Goal: Entertainment & Leisure: Browse casually

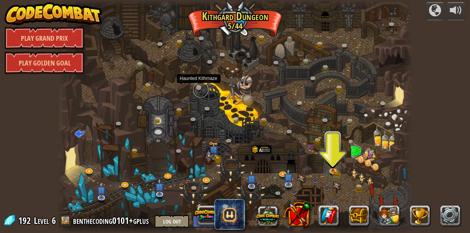
click at [201, 89] on link at bounding box center [200, 89] width 15 height 15
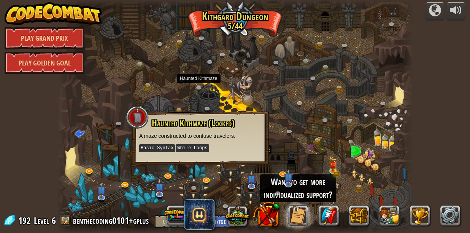
click at [278, 151] on div at bounding box center [235, 116] width 356 height 233
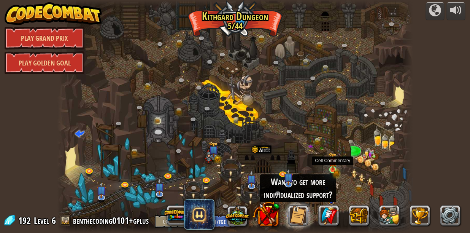
click at [336, 169] on img at bounding box center [333, 161] width 8 height 18
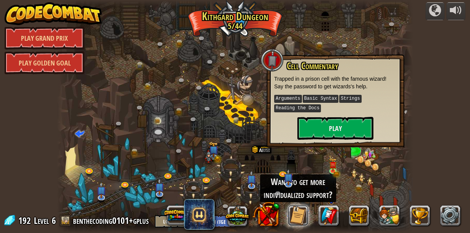
click at [297, 213] on button at bounding box center [298, 215] width 21 height 21
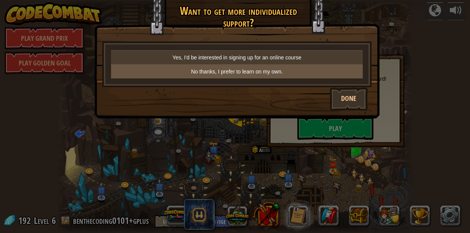
click at [315, 72] on p "No thanks, I prefer to learn on my own." at bounding box center [237, 72] width 246 height 8
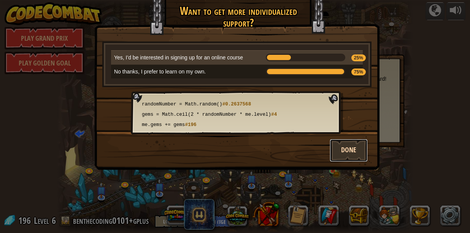
click at [356, 154] on button "Done" at bounding box center [349, 150] width 38 height 23
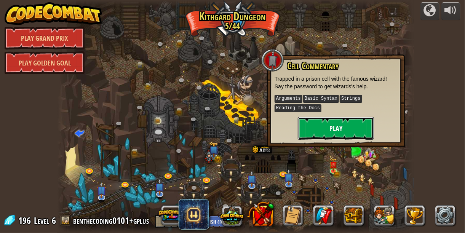
click at [350, 138] on button "Play" at bounding box center [336, 128] width 76 height 23
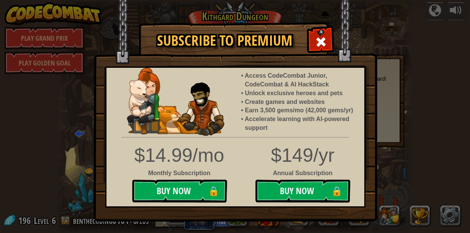
click at [325, 37] on div at bounding box center [321, 41] width 24 height 24
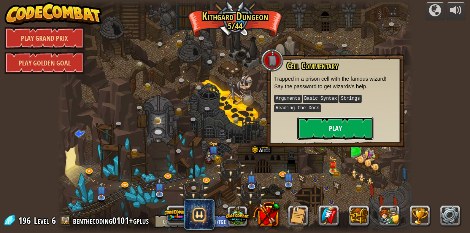
click at [324, 126] on button "Play" at bounding box center [336, 128] width 76 height 23
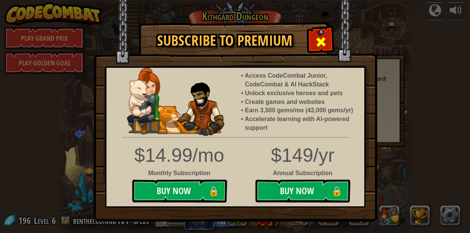
click at [321, 45] on span at bounding box center [321, 42] width 12 height 12
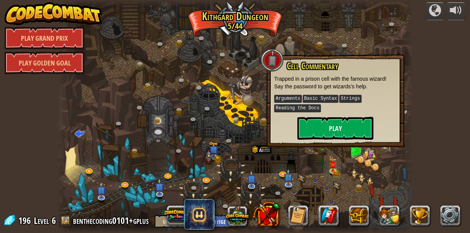
click at [347, 110] on p "Arguments Basic Syntax Strings Reading the Docs" at bounding box center [335, 103] width 123 height 19
click at [347, 123] on button "Play" at bounding box center [336, 128] width 76 height 23
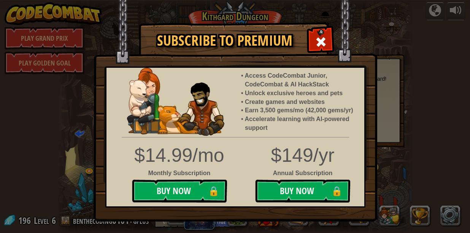
click at [322, 45] on span at bounding box center [321, 42] width 12 height 12
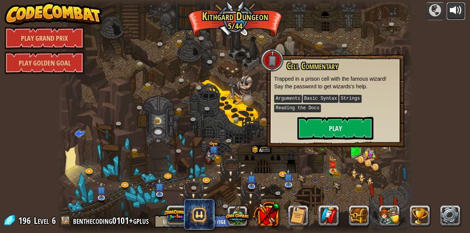
click at [457, 11] on div at bounding box center [456, 10] width 12 height 12
click at [311, 121] on button "Play" at bounding box center [336, 128] width 76 height 23
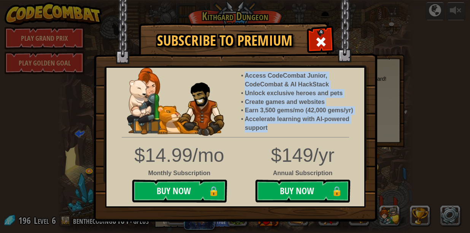
drag, startPoint x: 247, startPoint y: 76, endPoint x: 305, endPoint y: 130, distance: 79.7
click at [305, 130] on ul "Access CodeCombat Junior, CodeCombat & AI HackStack Unlock exclusive heroes and…" at bounding box center [302, 102] width 123 height 61
click at [305, 130] on li "Accelerate learning with AI-powered support" at bounding box center [301, 124] width 112 height 18
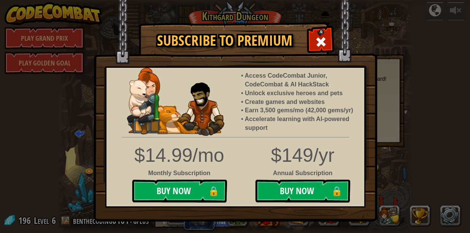
click at [314, 38] on div at bounding box center [321, 41] width 24 height 24
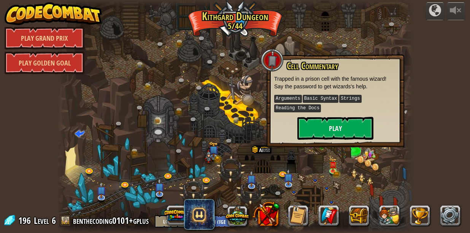
click at [314, 38] on div at bounding box center [235, 116] width 356 height 233
